Goal: Find specific page/section: Find specific page/section

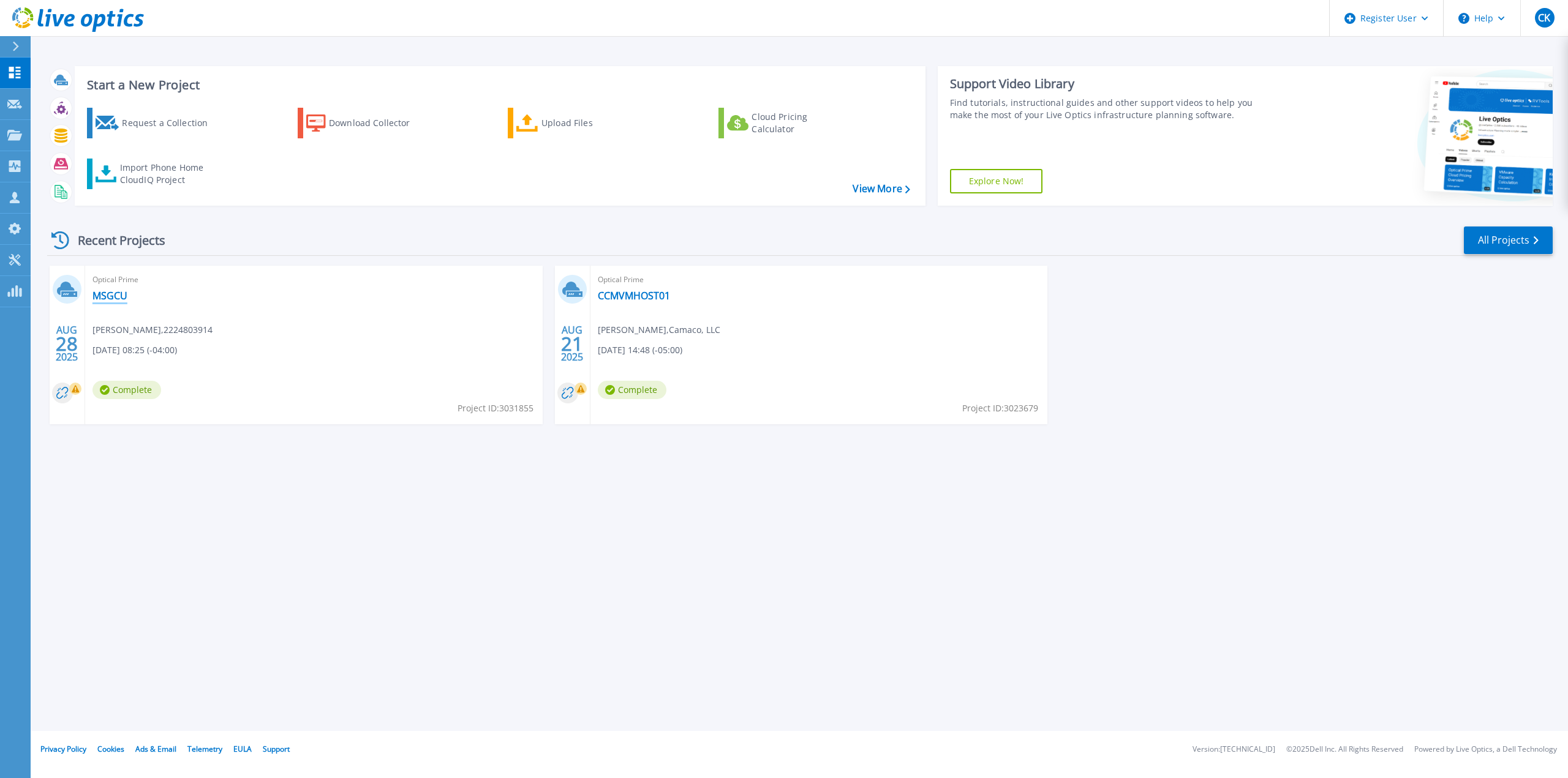
click at [126, 297] on link "MSGCU" at bounding box center [110, 296] width 35 height 12
click at [110, 330] on span "Curt Mayer , 2224803914" at bounding box center [152, 330] width 120 height 14
click at [17, 139] on icon at bounding box center [15, 135] width 15 height 10
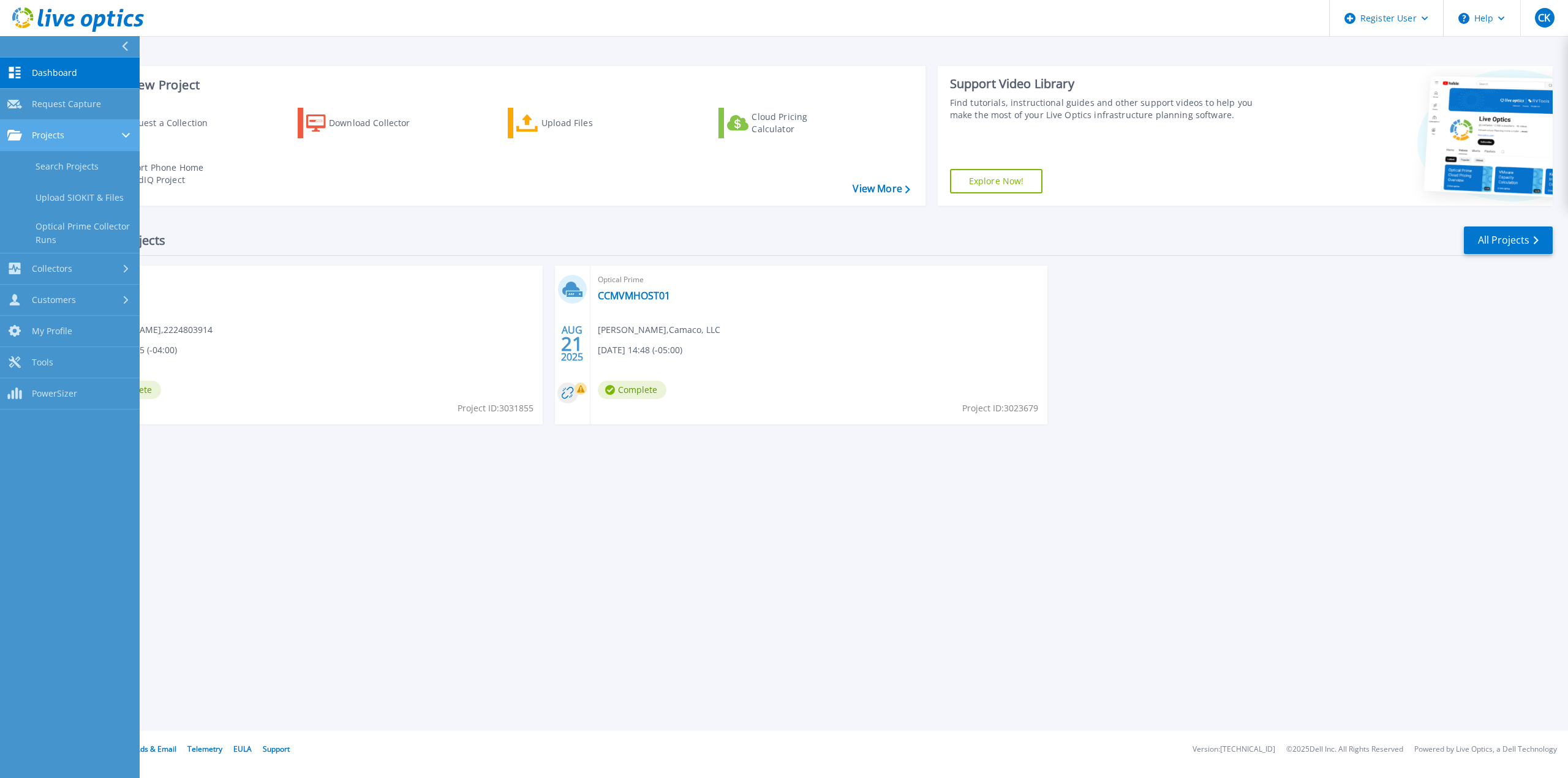
click at [89, 145] on link "Projects Projects" at bounding box center [70, 136] width 140 height 31
click at [74, 142] on link "Projects Projects" at bounding box center [70, 136] width 140 height 31
click at [57, 164] on link "Search Projects" at bounding box center [70, 166] width 140 height 31
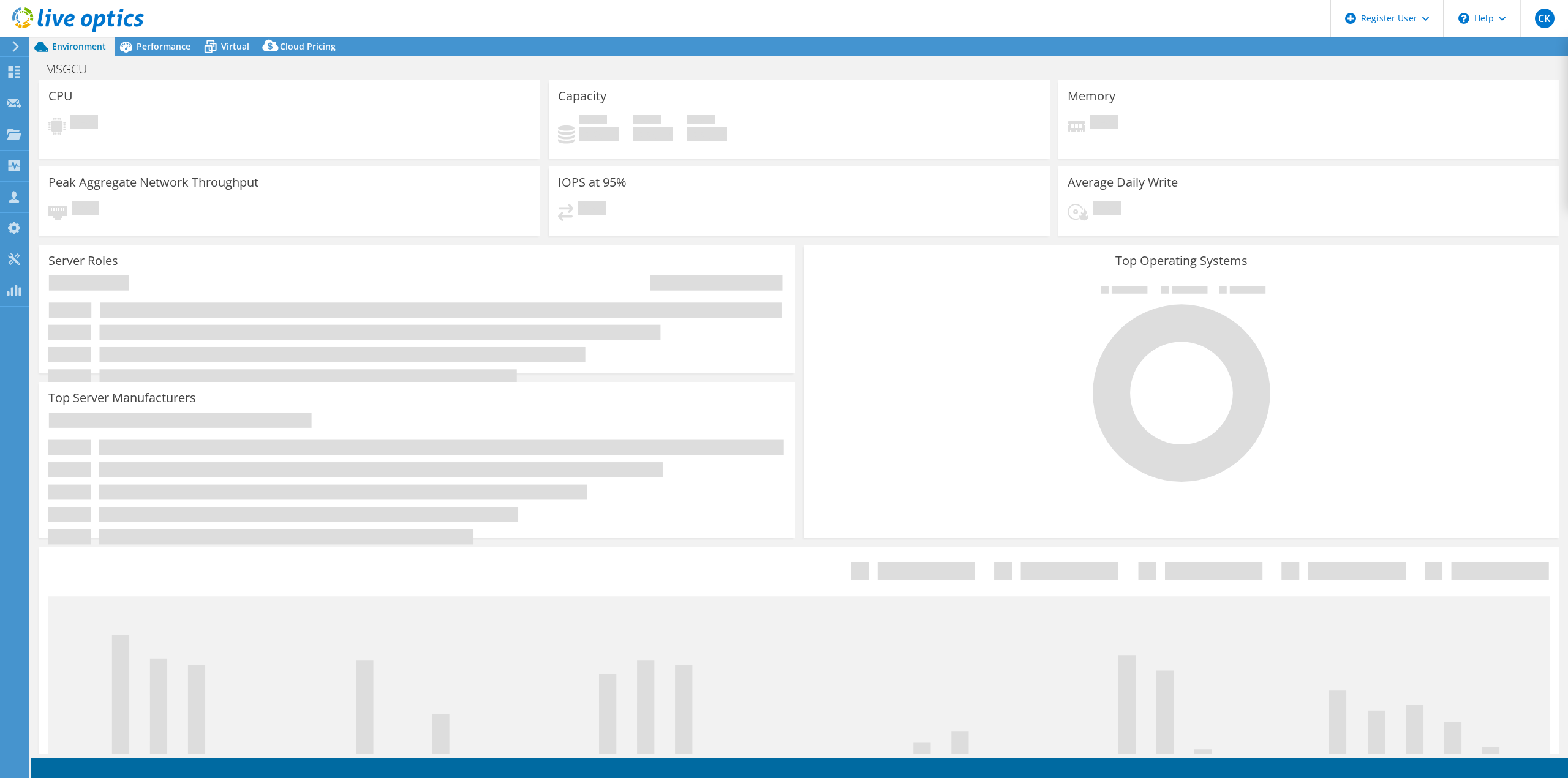
select select "USD"
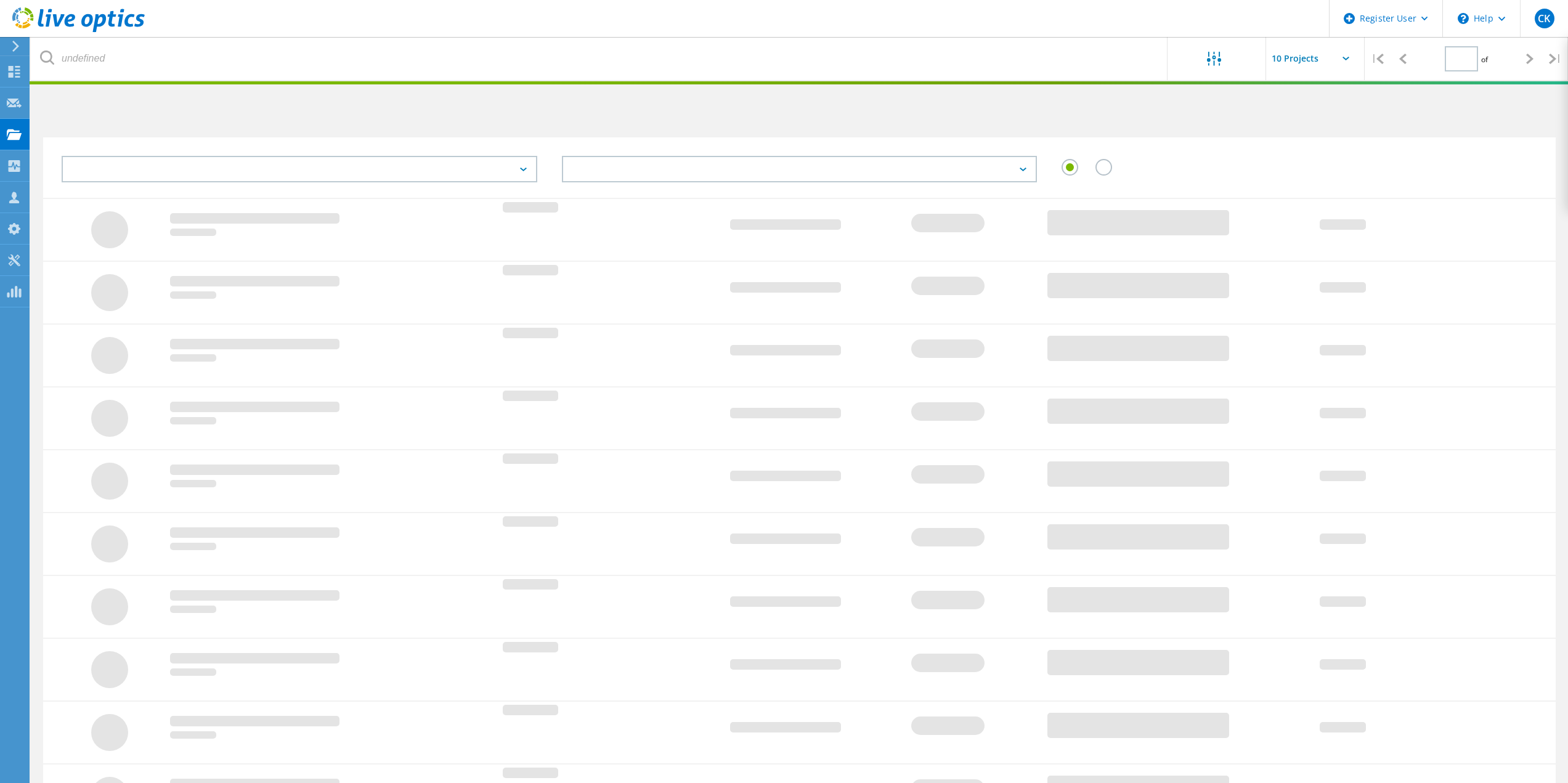
type input "1"
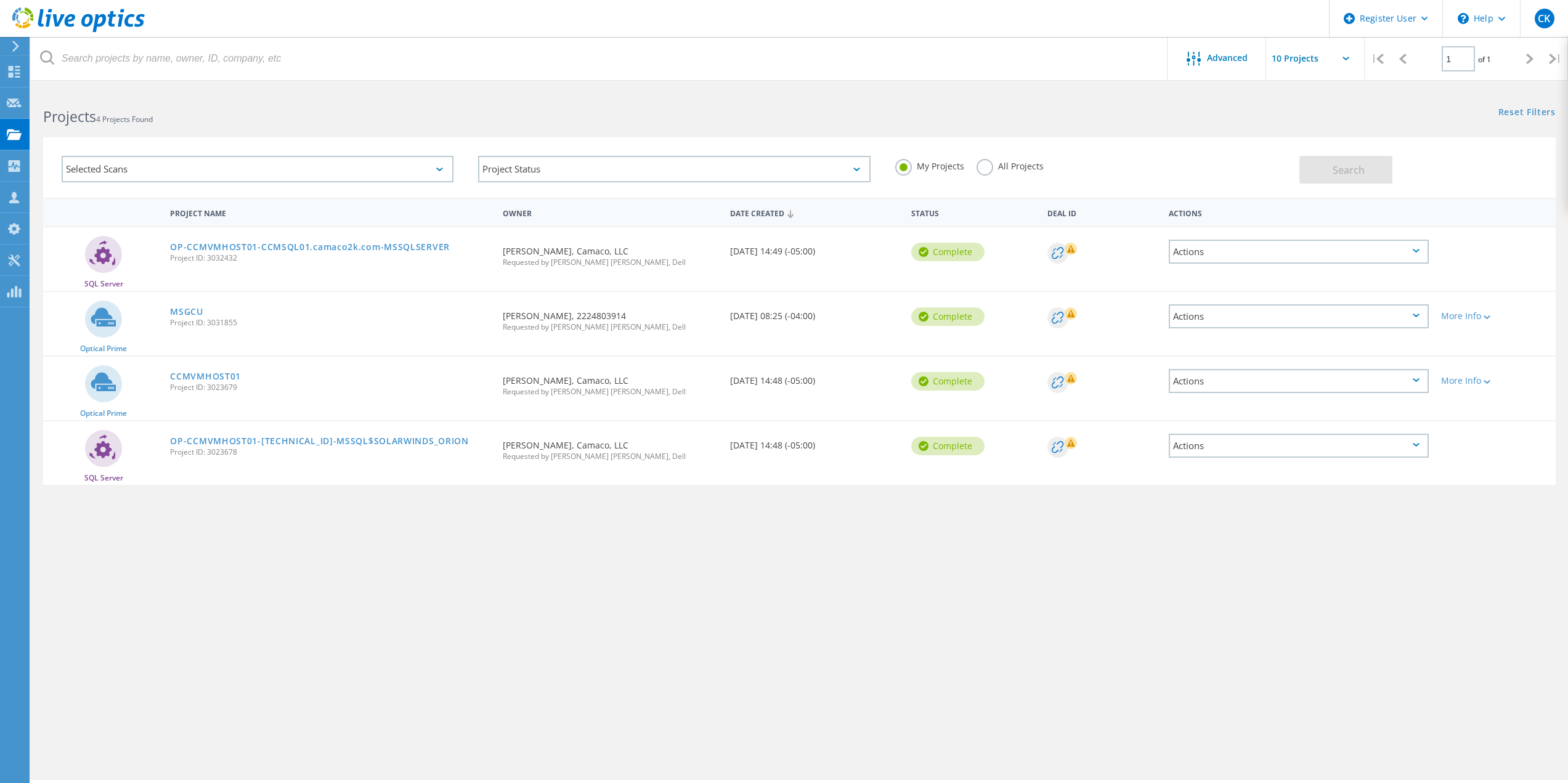
click at [1007, 167] on label "All Projects" at bounding box center [1010, 164] width 67 height 12
click at [0, 0] on input "All Projects" at bounding box center [0, 0] width 0 height 0
click at [1474, 318] on div "More Info" at bounding box center [1495, 316] width 109 height 9
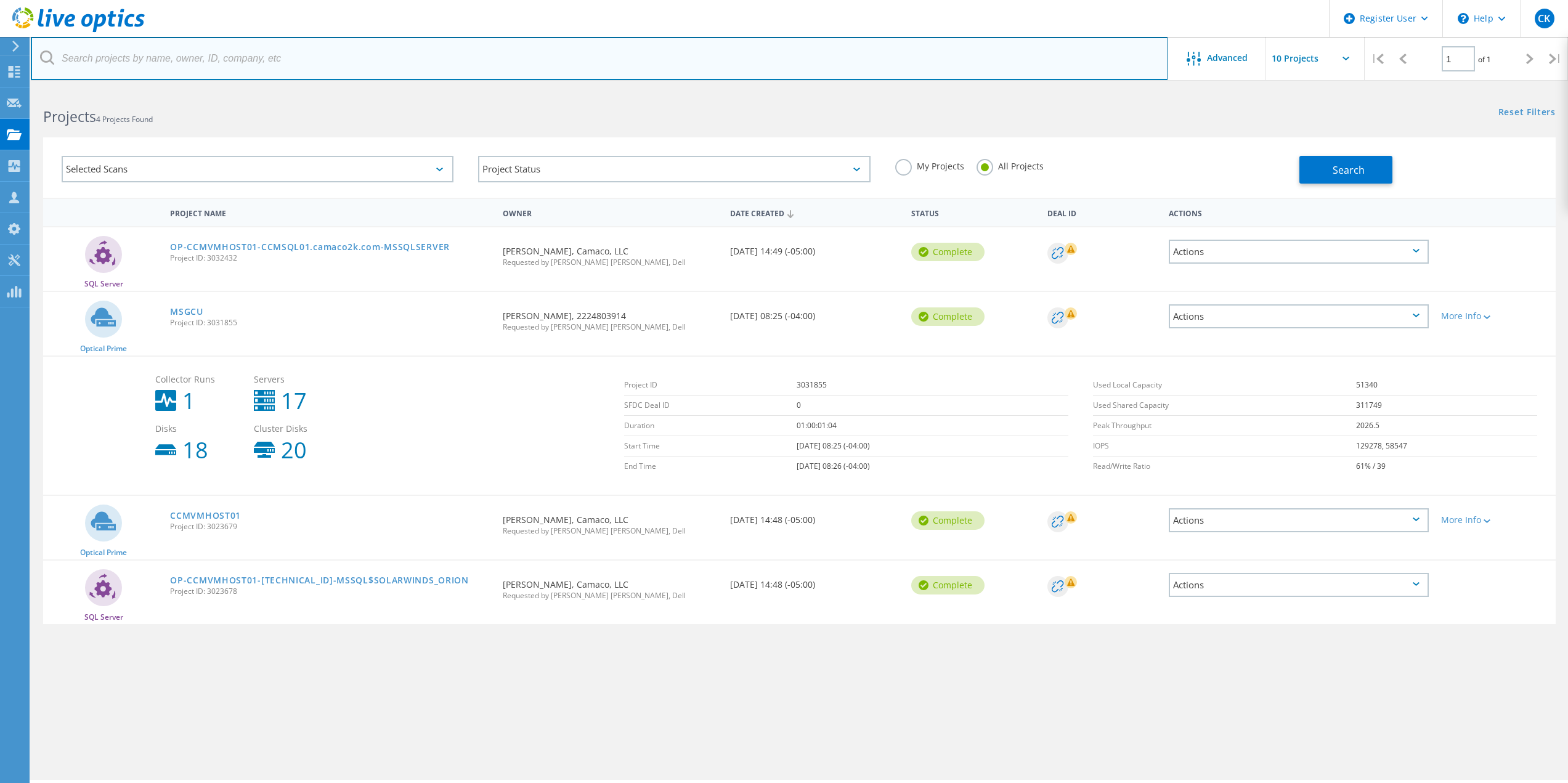
click at [337, 49] on input "text" at bounding box center [600, 59] width 1138 height 43
type input "[PERSON_NAME]"
